Goal: Find specific page/section: Find specific page/section

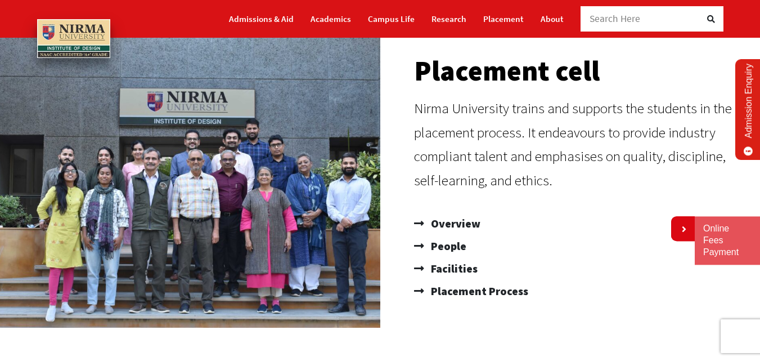
scroll to position [113, 0]
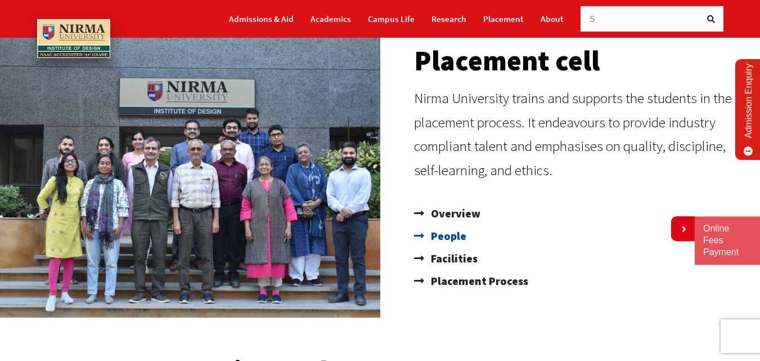
click at [449, 238] on span "People" at bounding box center [447, 236] width 38 height 23
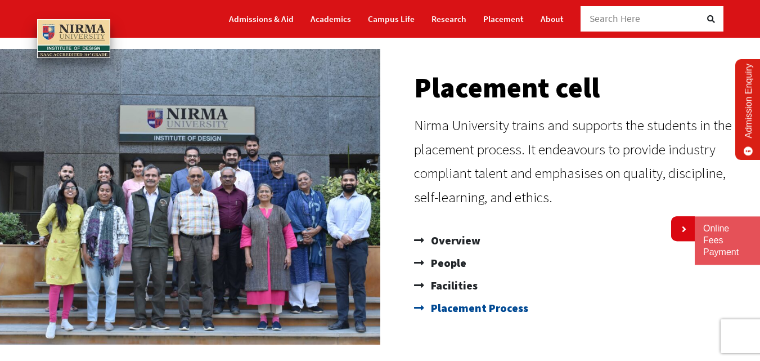
scroll to position [169, 0]
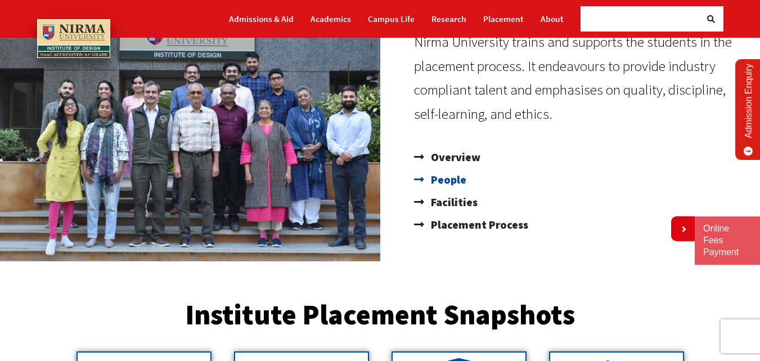
click at [445, 182] on span "People" at bounding box center [447, 179] width 38 height 23
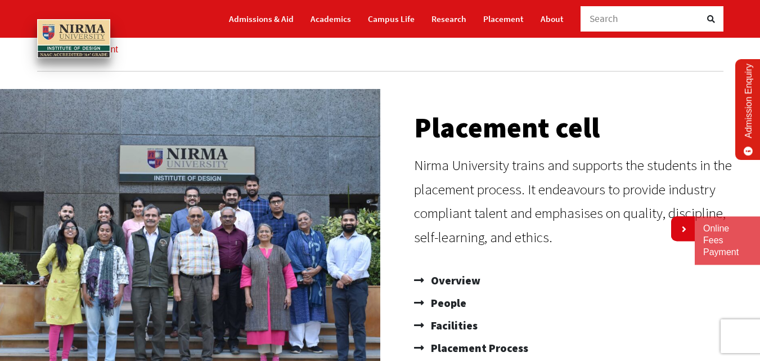
scroll to position [0, 0]
